Goal: Use online tool/utility: Utilize a website feature to perform a specific function

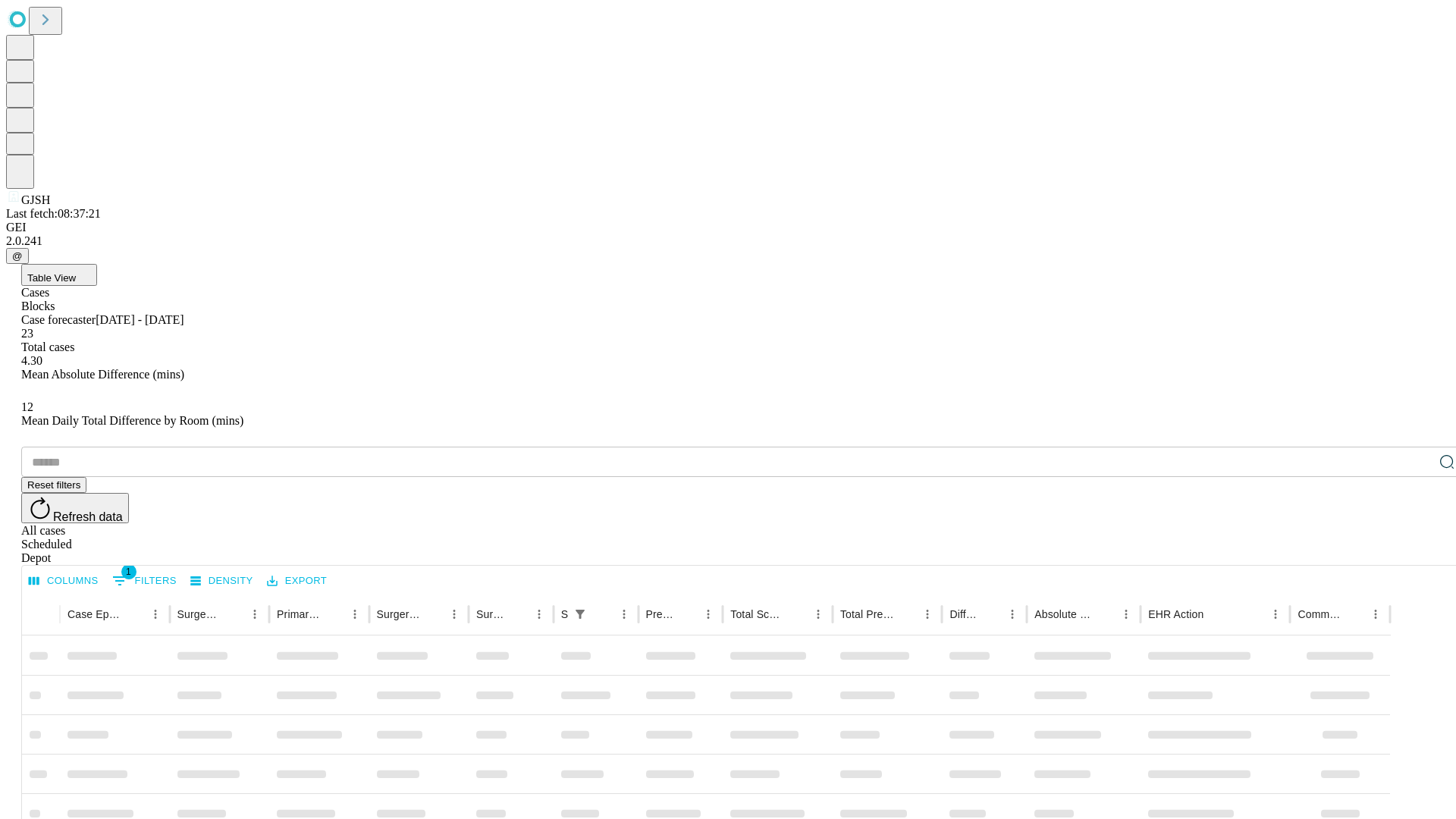
click at [76, 272] on span "Table View" at bounding box center [51, 278] width 48 height 11
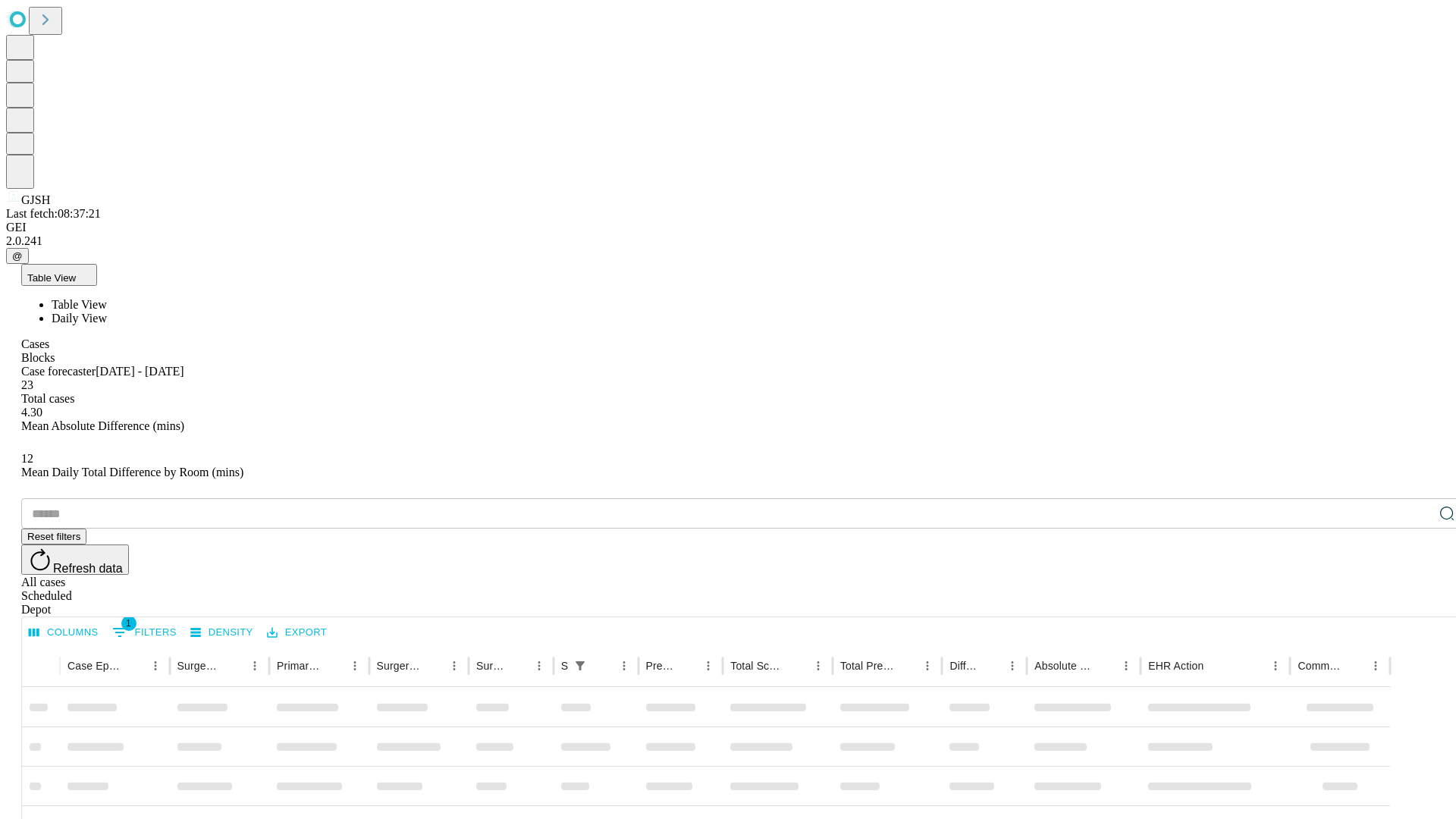
click at [107, 311] on span "Daily View" at bounding box center [79, 318] width 56 height 13
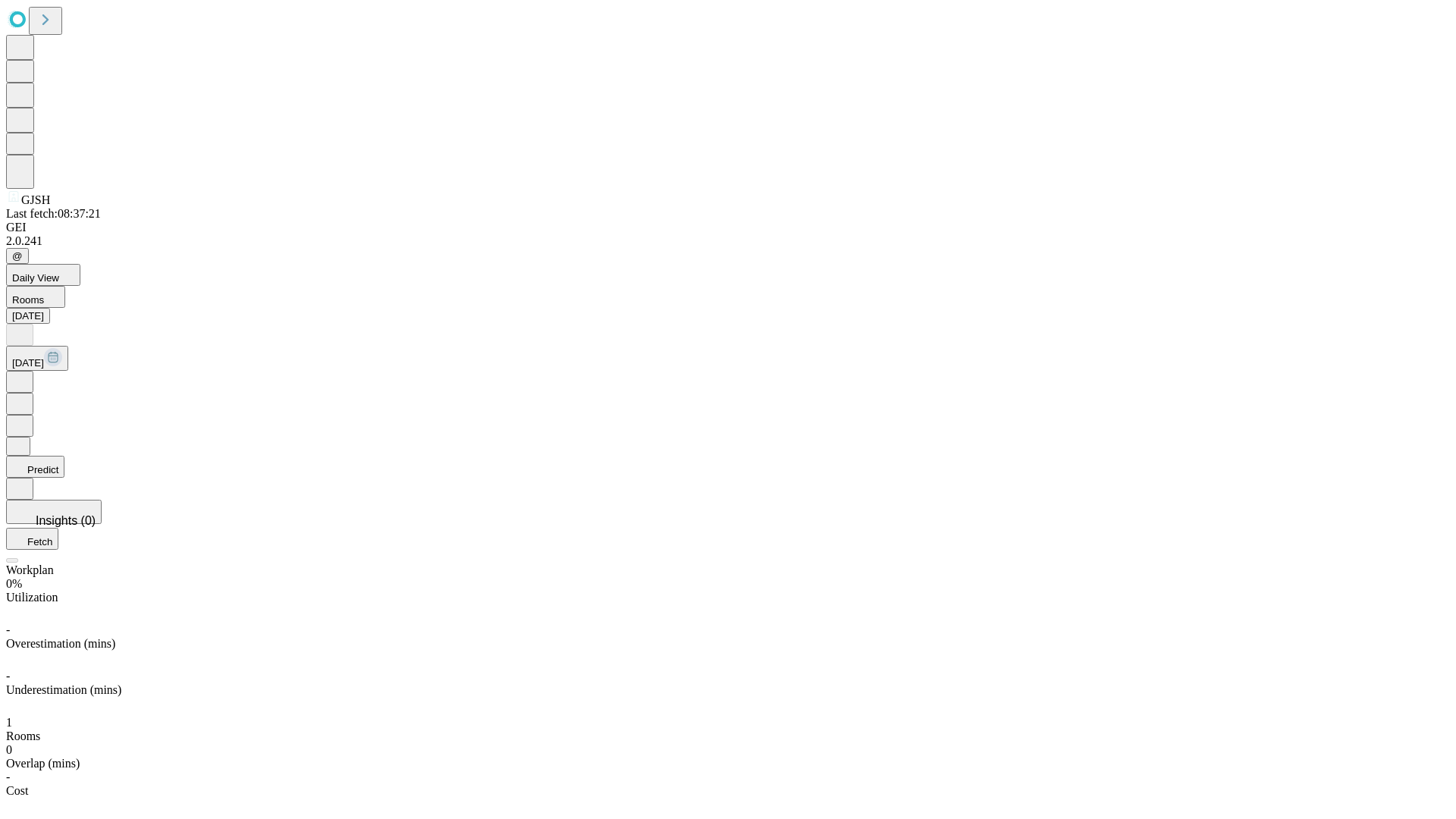
click at [64, 456] on button "Predict" at bounding box center [35, 466] width 59 height 22
